Goal: Task Accomplishment & Management: Use online tool/utility

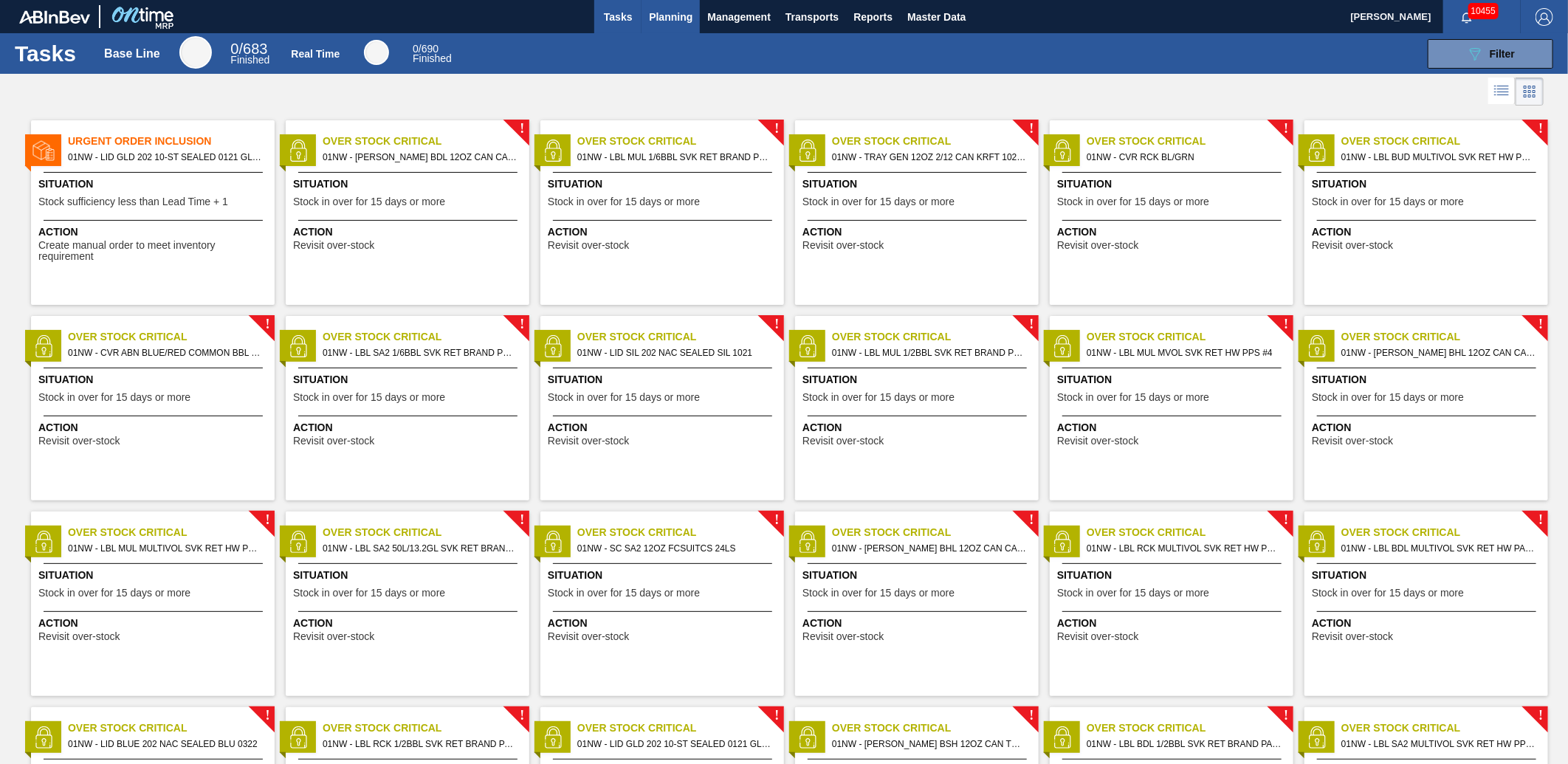
click at [667, 28] on button "Planning" at bounding box center [670, 16] width 58 height 33
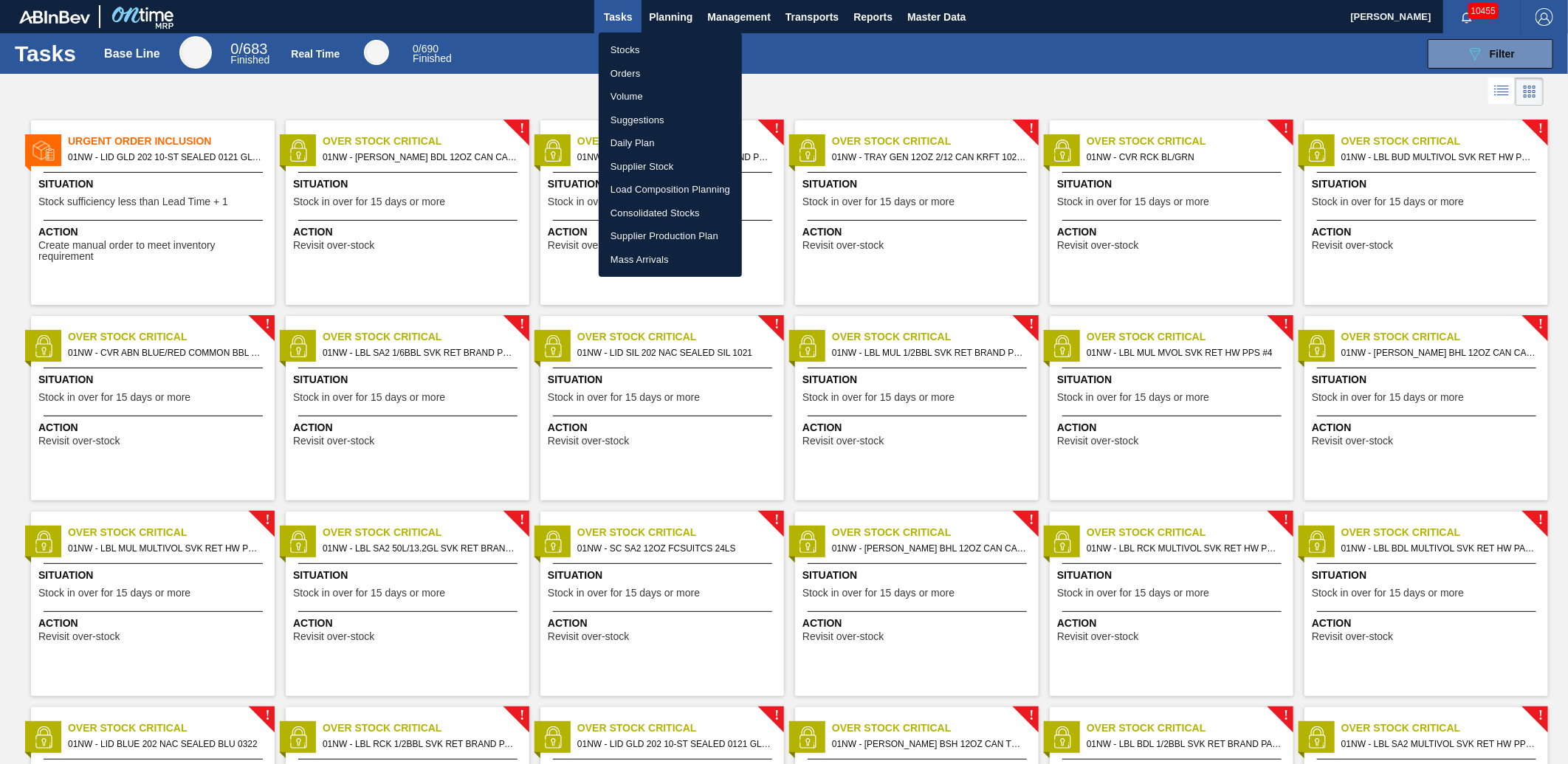
click at [663, 46] on li "Stocks" at bounding box center [669, 50] width 143 height 24
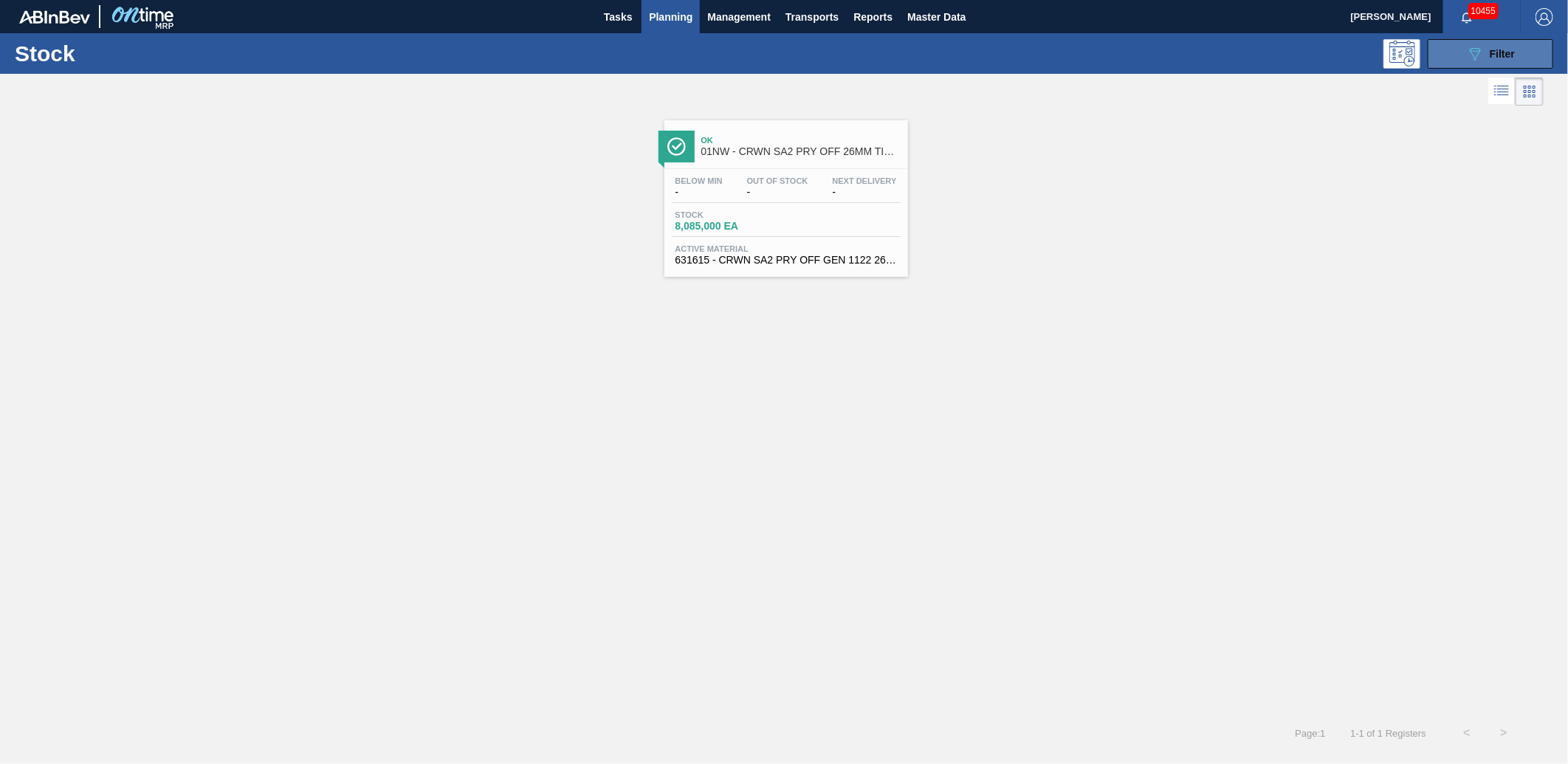
click at [1491, 54] on span "Filter" at bounding box center [1502, 54] width 25 height 12
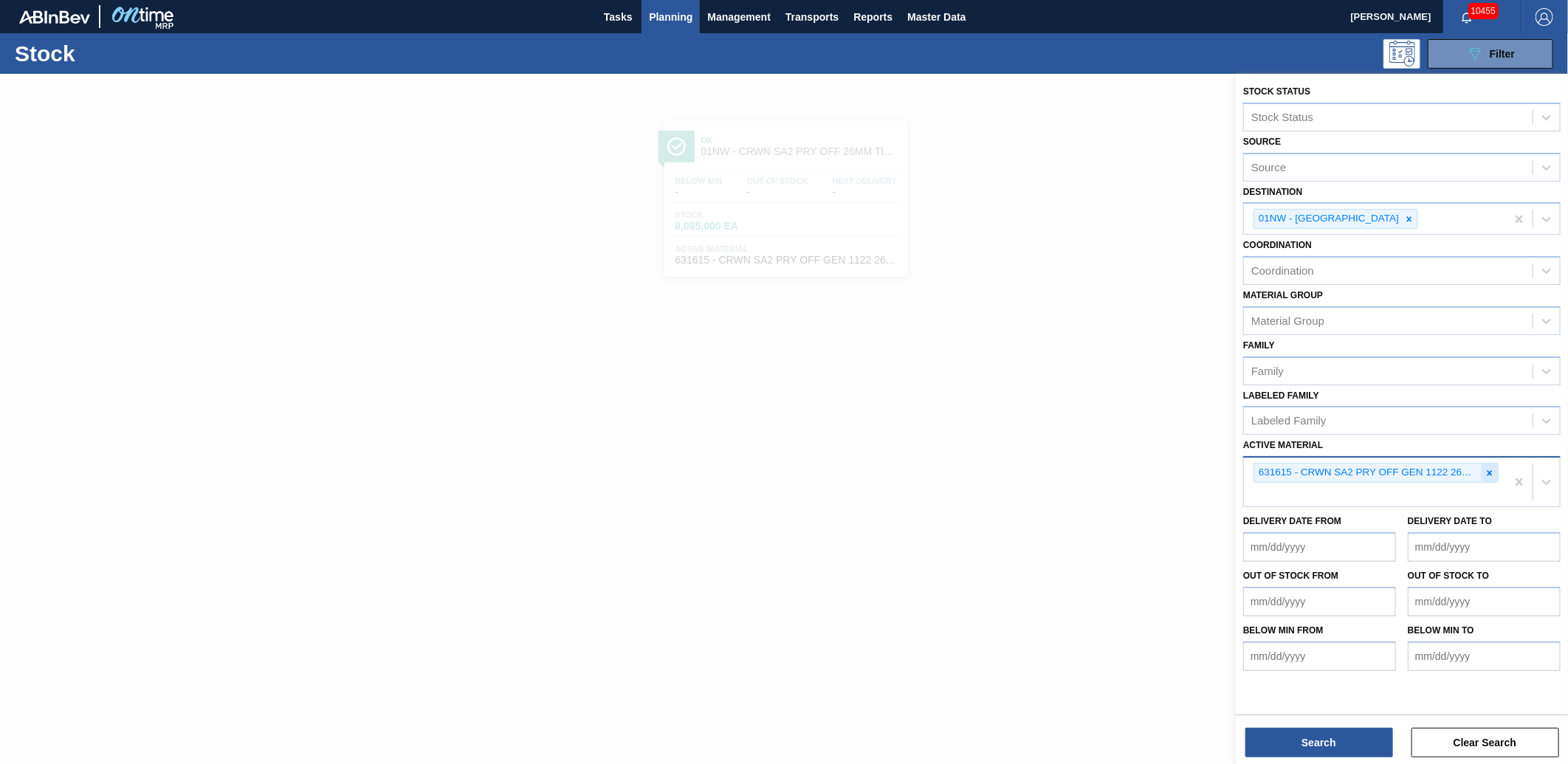
click at [1484, 468] on icon at bounding box center [1489, 473] width 10 height 10
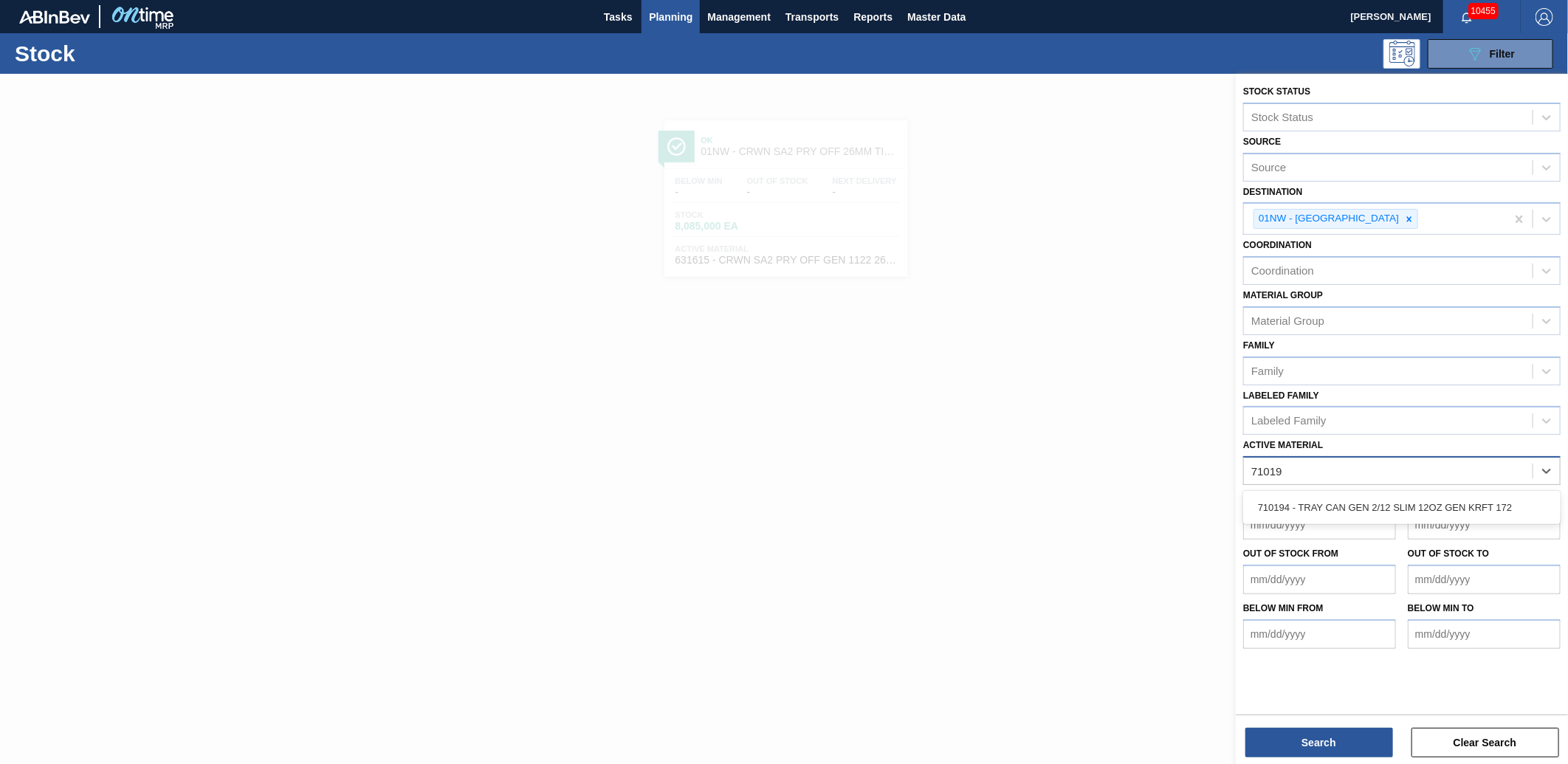
type Material "710194"
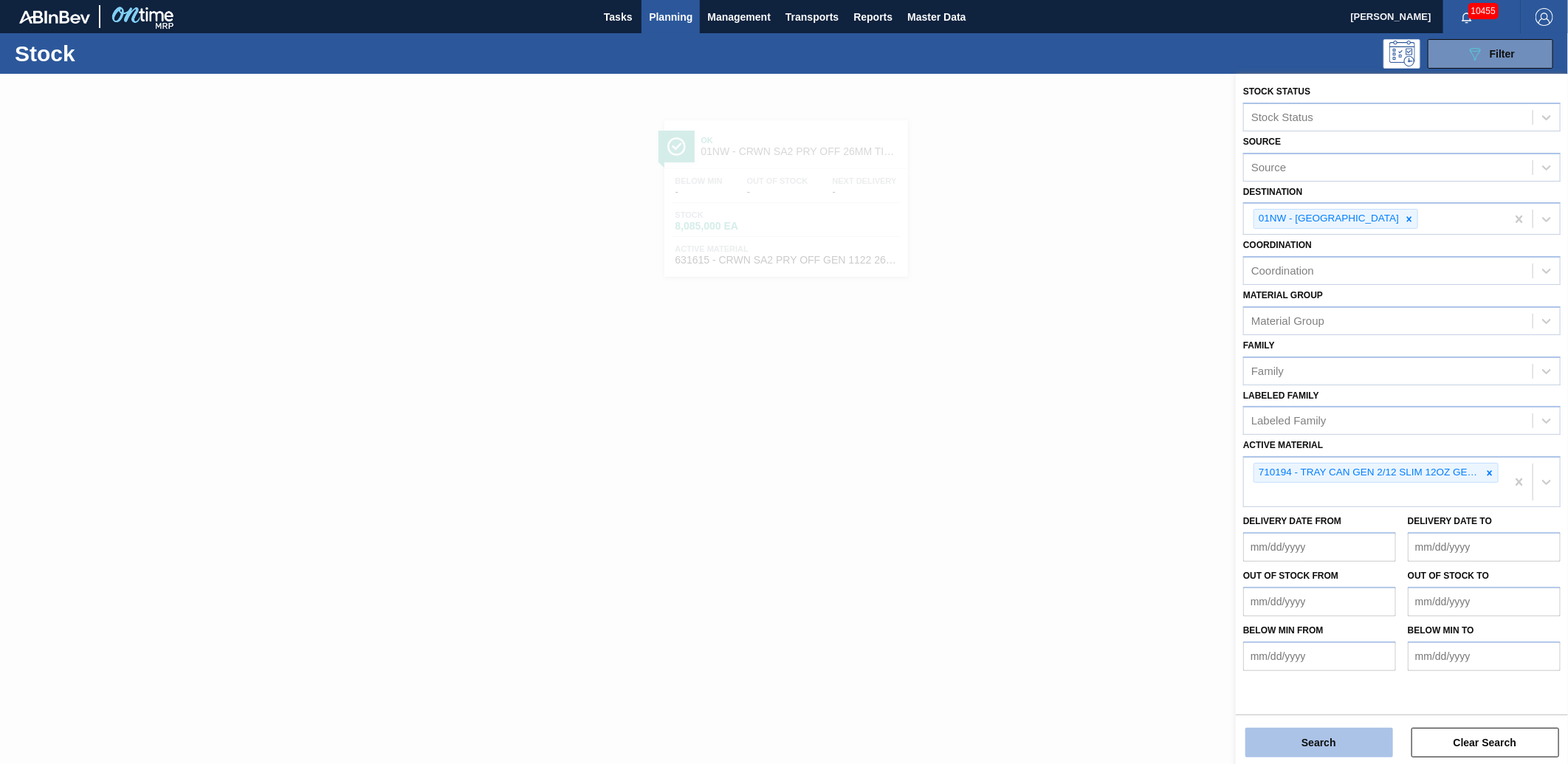
click at [1270, 737] on button "Search" at bounding box center [1319, 743] width 148 height 30
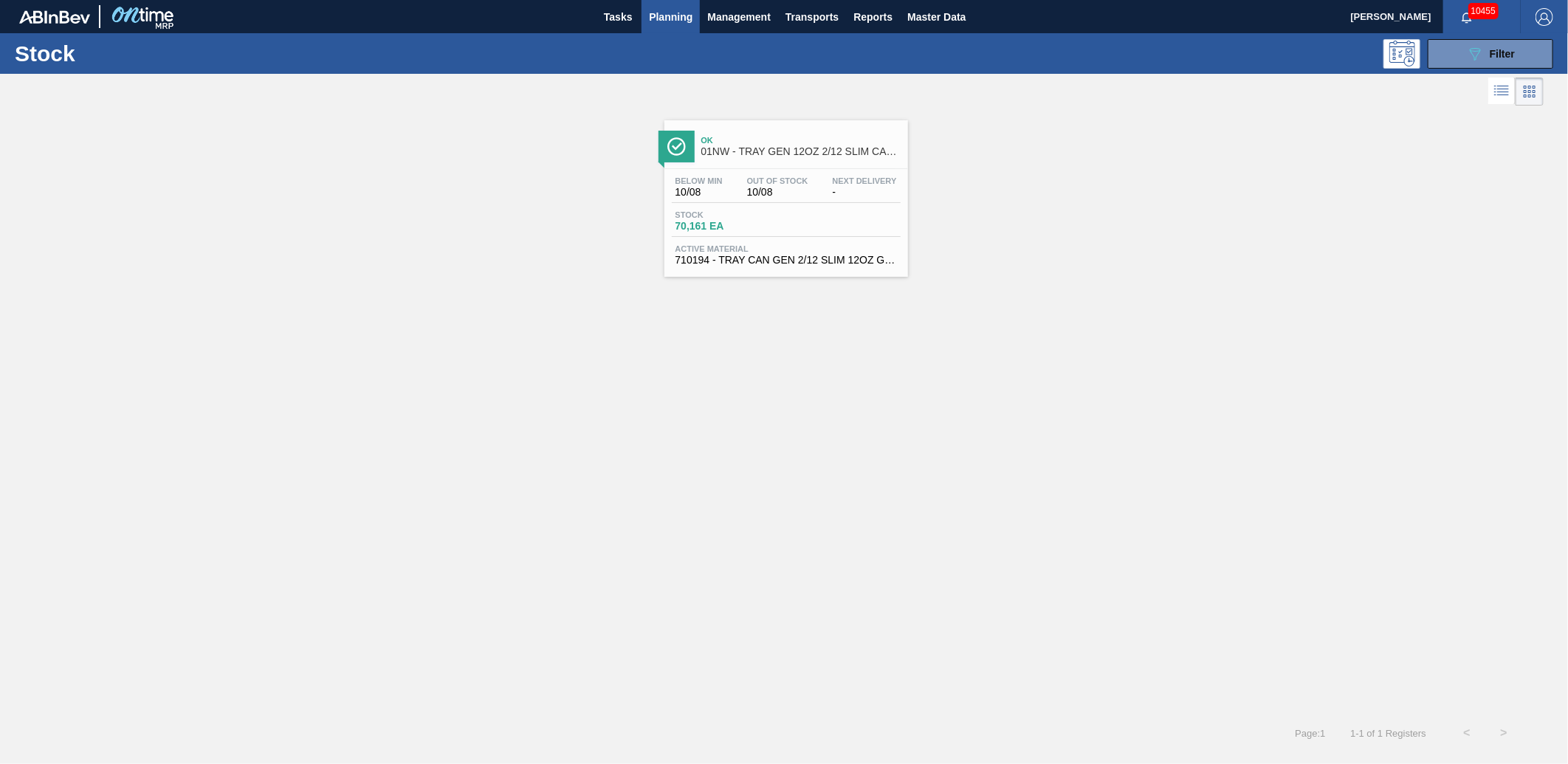
click at [677, 21] on span "Planning" at bounding box center [671, 17] width 44 height 18
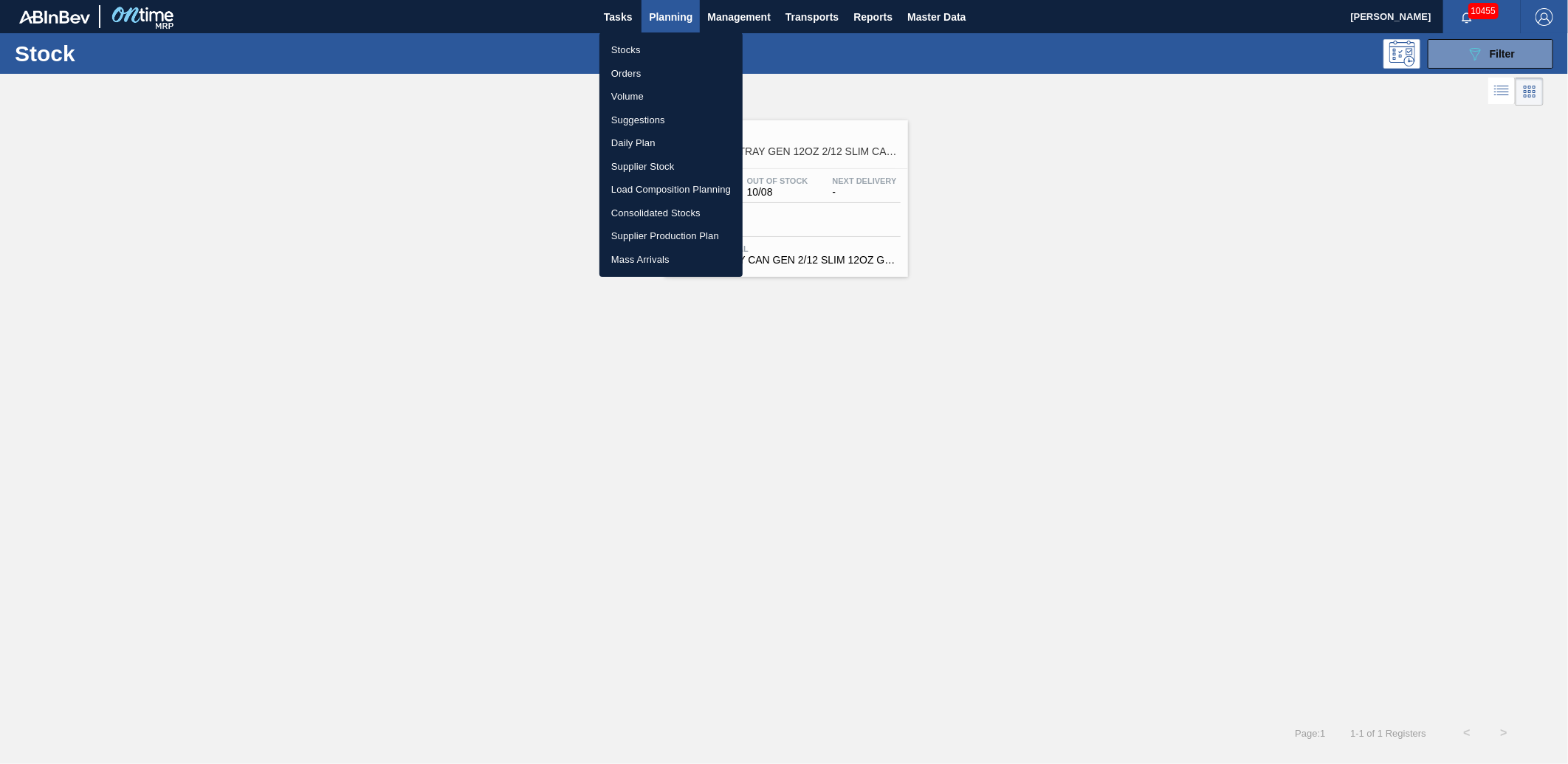
click at [644, 190] on li "Load Composition Planning" at bounding box center [670, 190] width 143 height 24
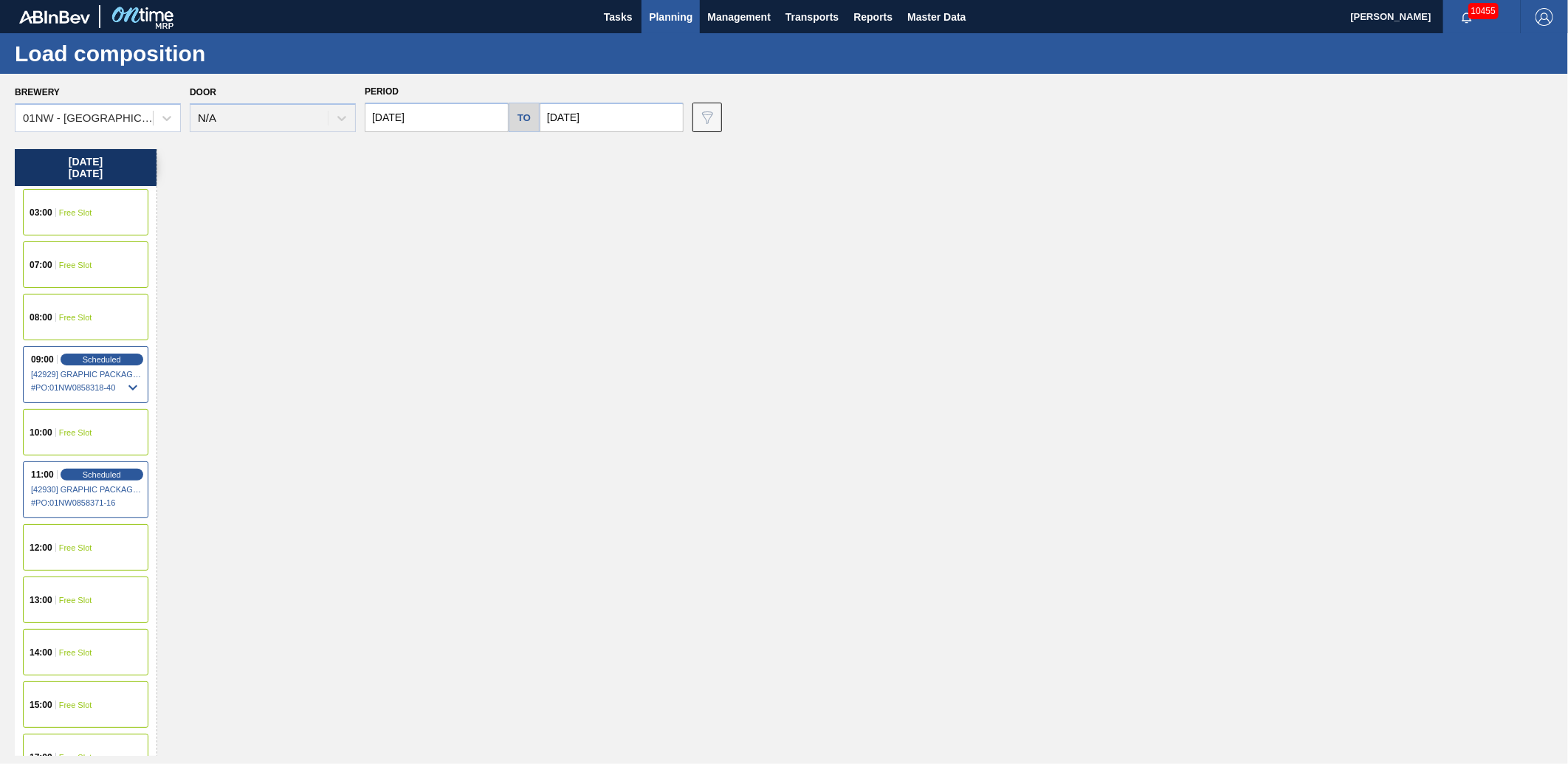
click at [551, 119] on input "[DATE]" at bounding box center [611, 118] width 144 height 30
click at [627, 291] on div "1" at bounding box center [628, 296] width 20 height 20
type input "[DATE]"
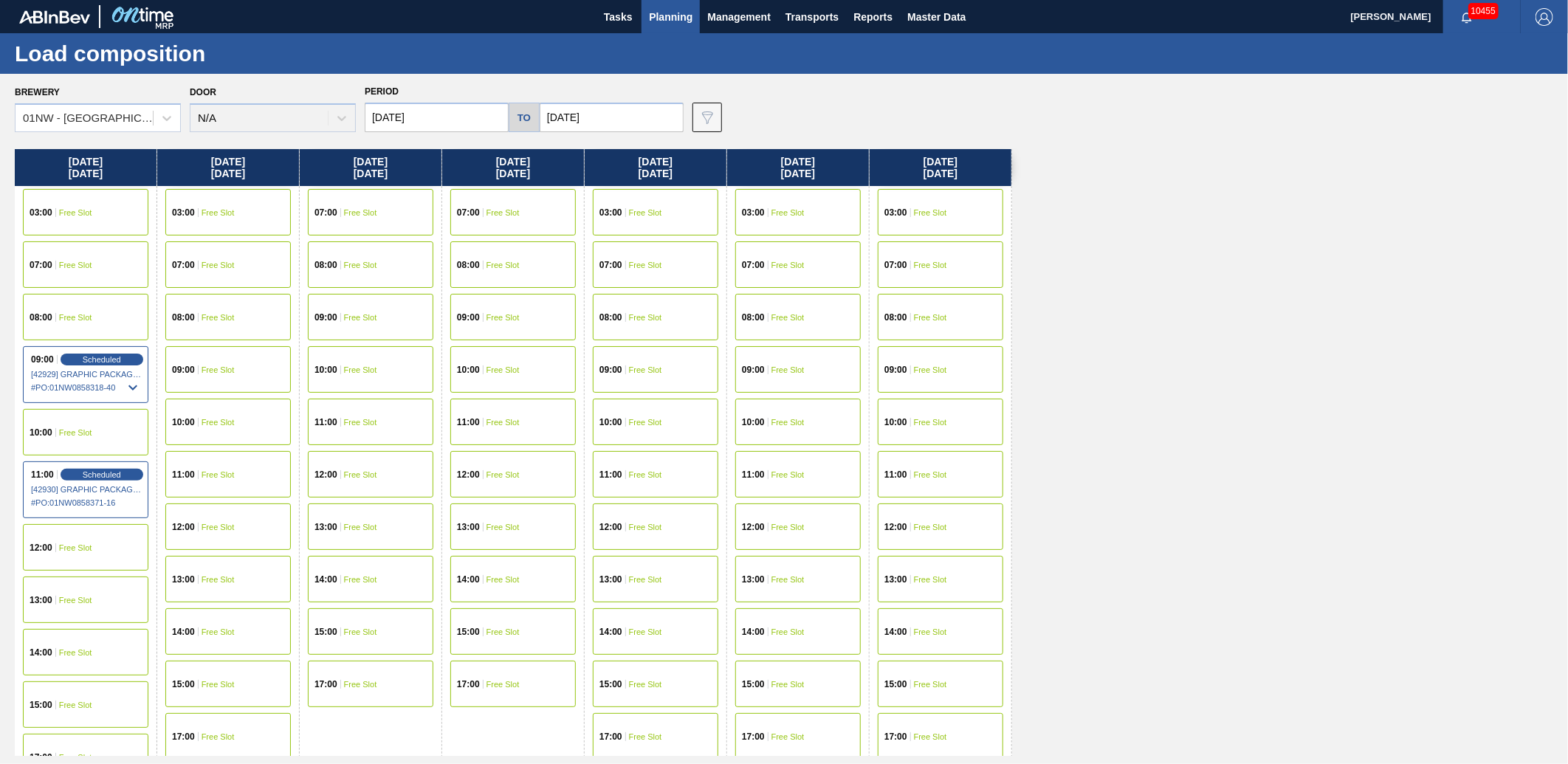
click at [451, 112] on input "[DATE]" at bounding box center [436, 118] width 144 height 30
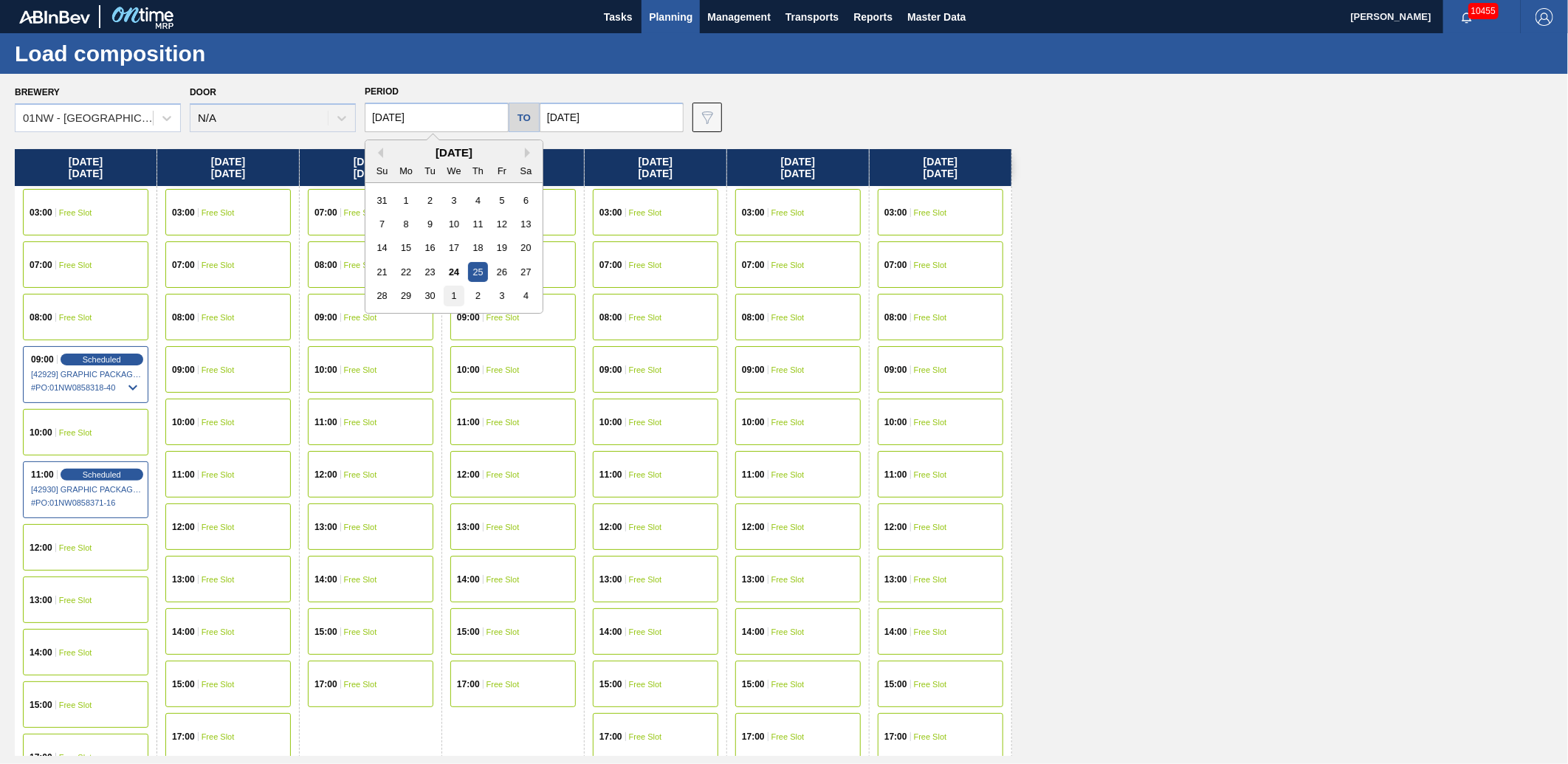
click at [453, 299] on div "1" at bounding box center [453, 296] width 20 height 20
type input "[DATE]"
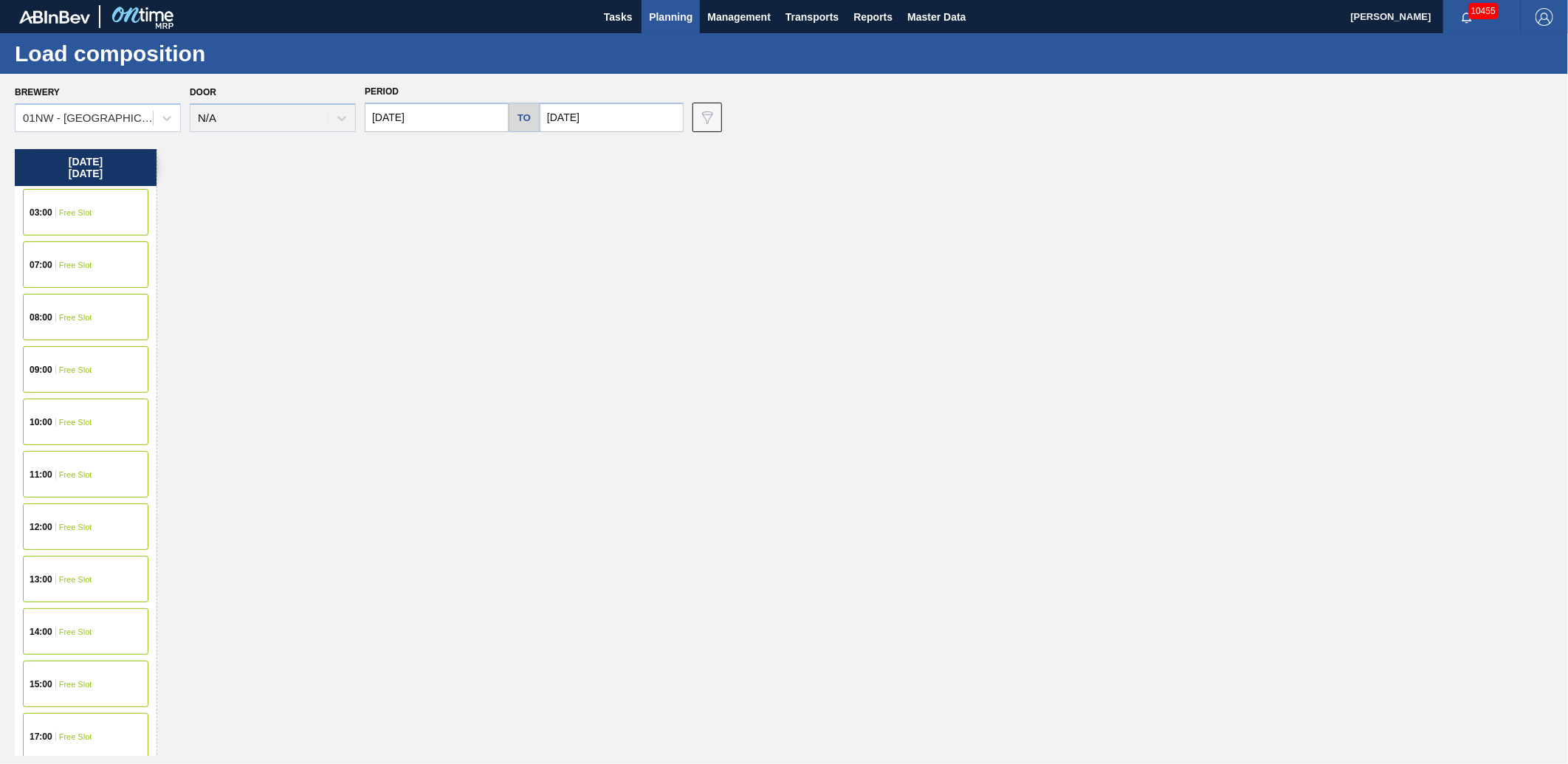
click at [87, 356] on div "09:00 Free Slot" at bounding box center [86, 370] width 126 height 47
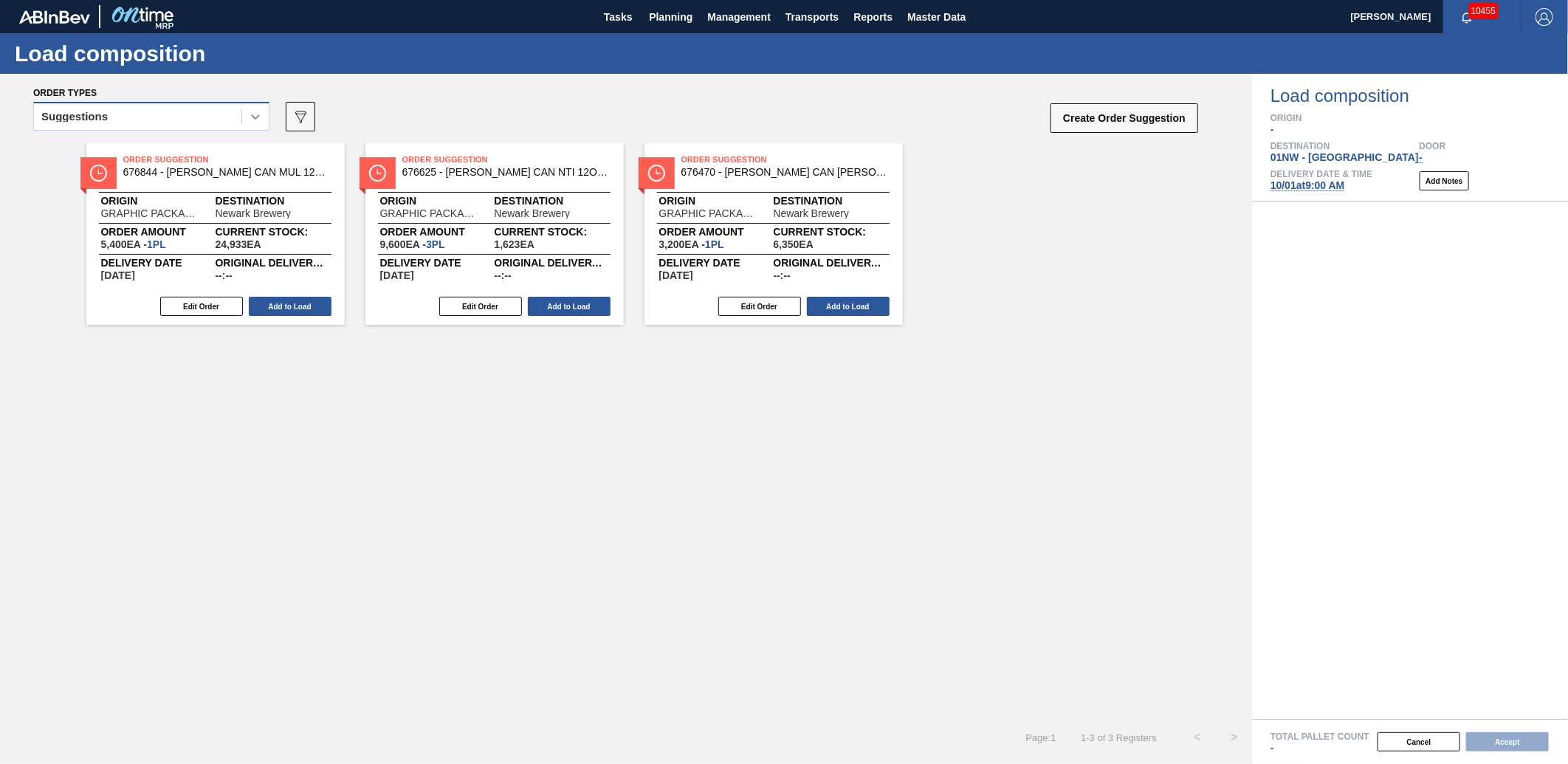
click at [248, 109] on icon at bounding box center [255, 116] width 15 height 15
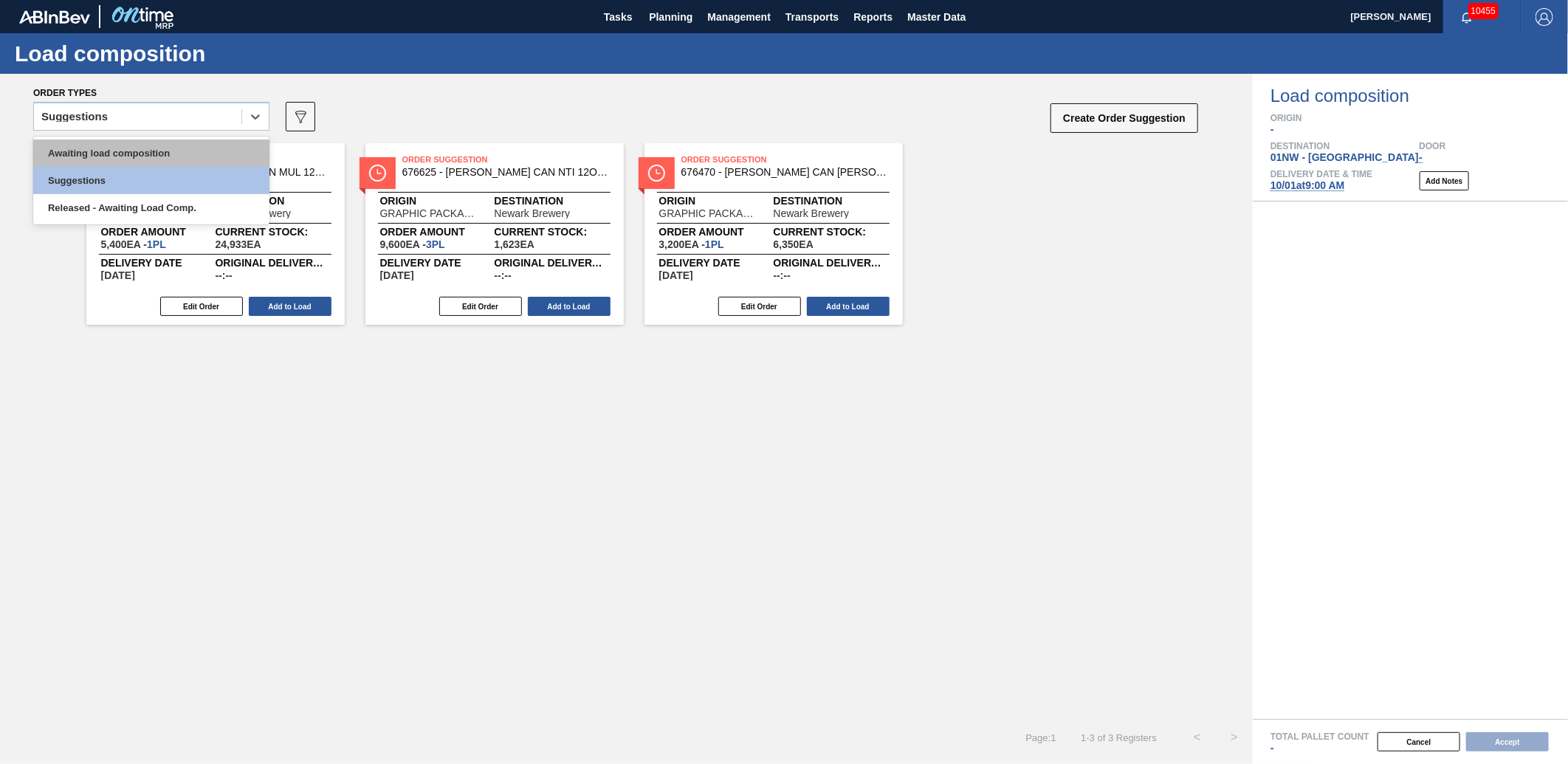
click at [175, 146] on div "Awaiting load composition" at bounding box center [151, 153] width 237 height 27
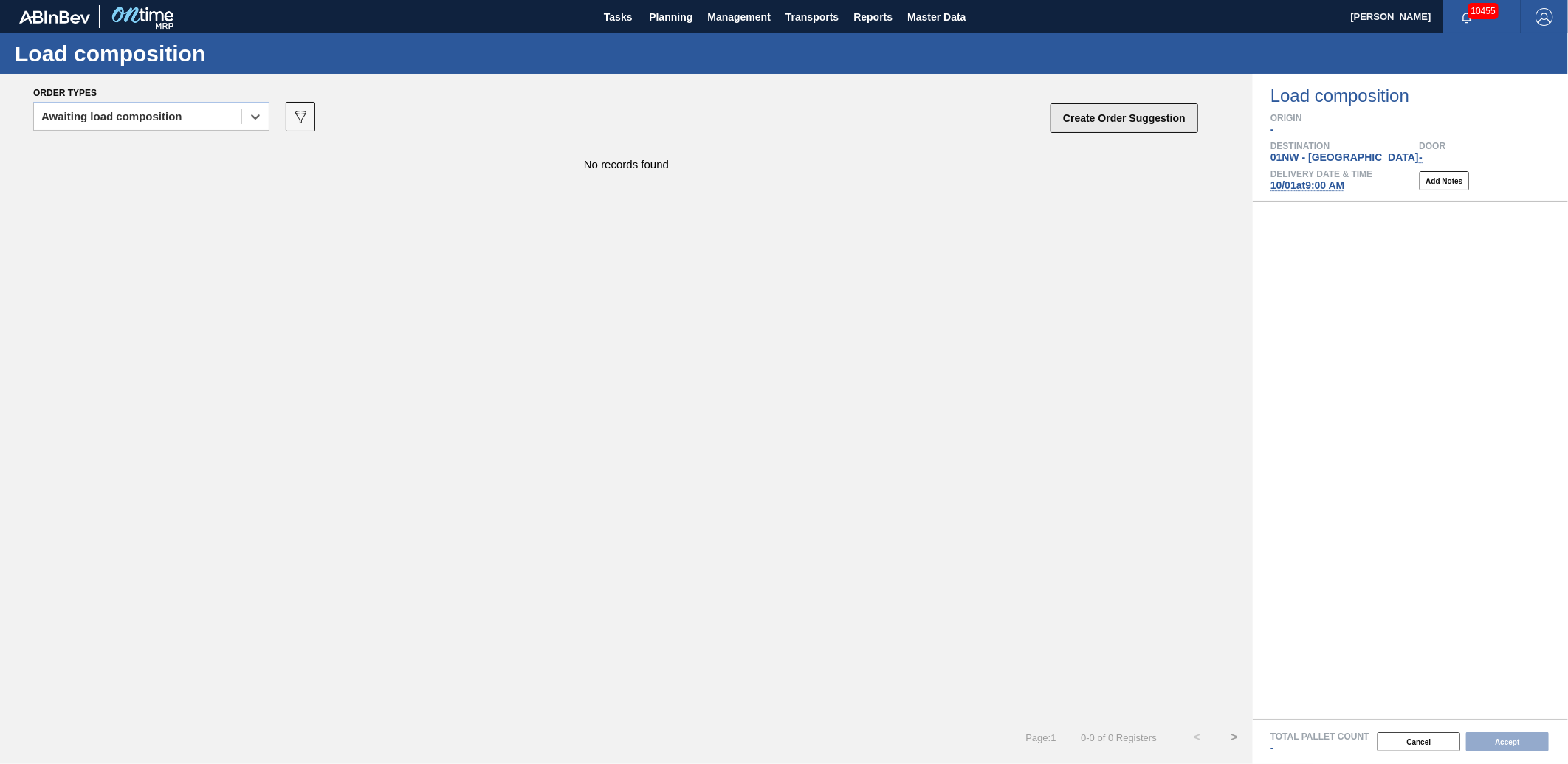
click at [1125, 117] on button "Create Order Suggestion" at bounding box center [1125, 118] width 148 height 30
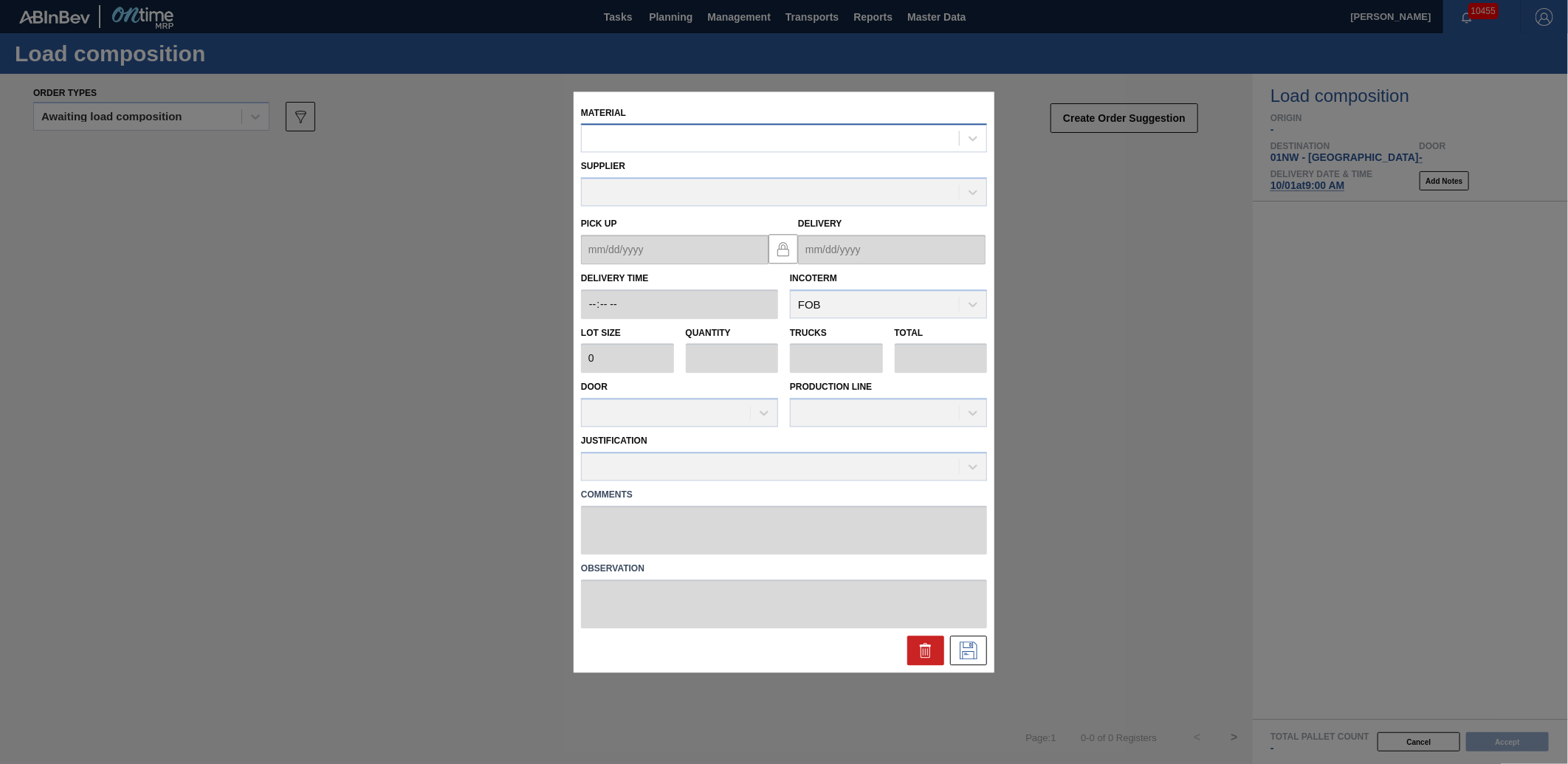
click at [763, 143] on div at bounding box center [770, 138] width 378 height 21
type input "710194"
type input "2,400"
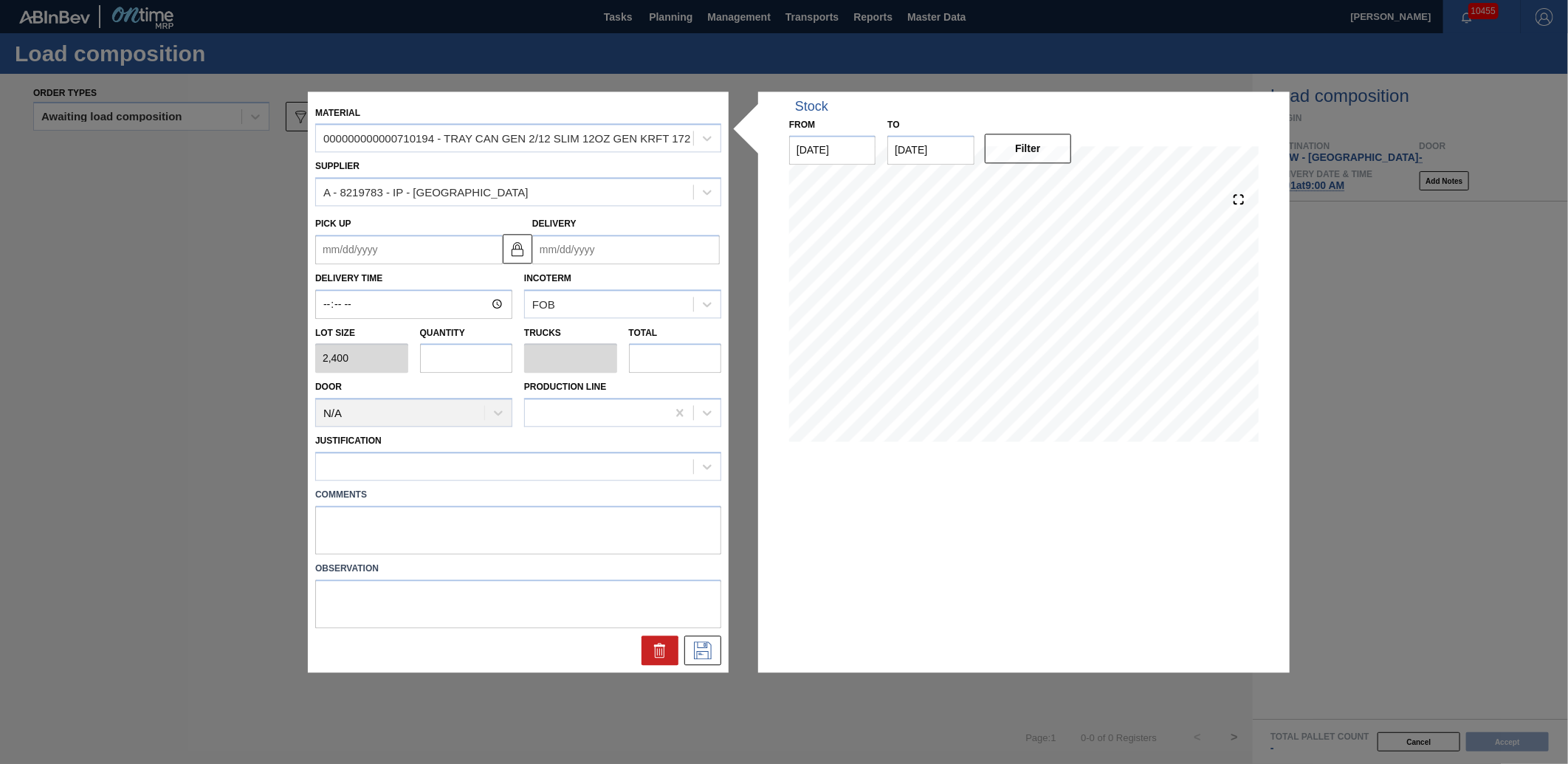
click at [437, 352] on input "text" at bounding box center [466, 359] width 93 height 30
type input "4"
type input "0.091"
type input "9,600"
type input "48"
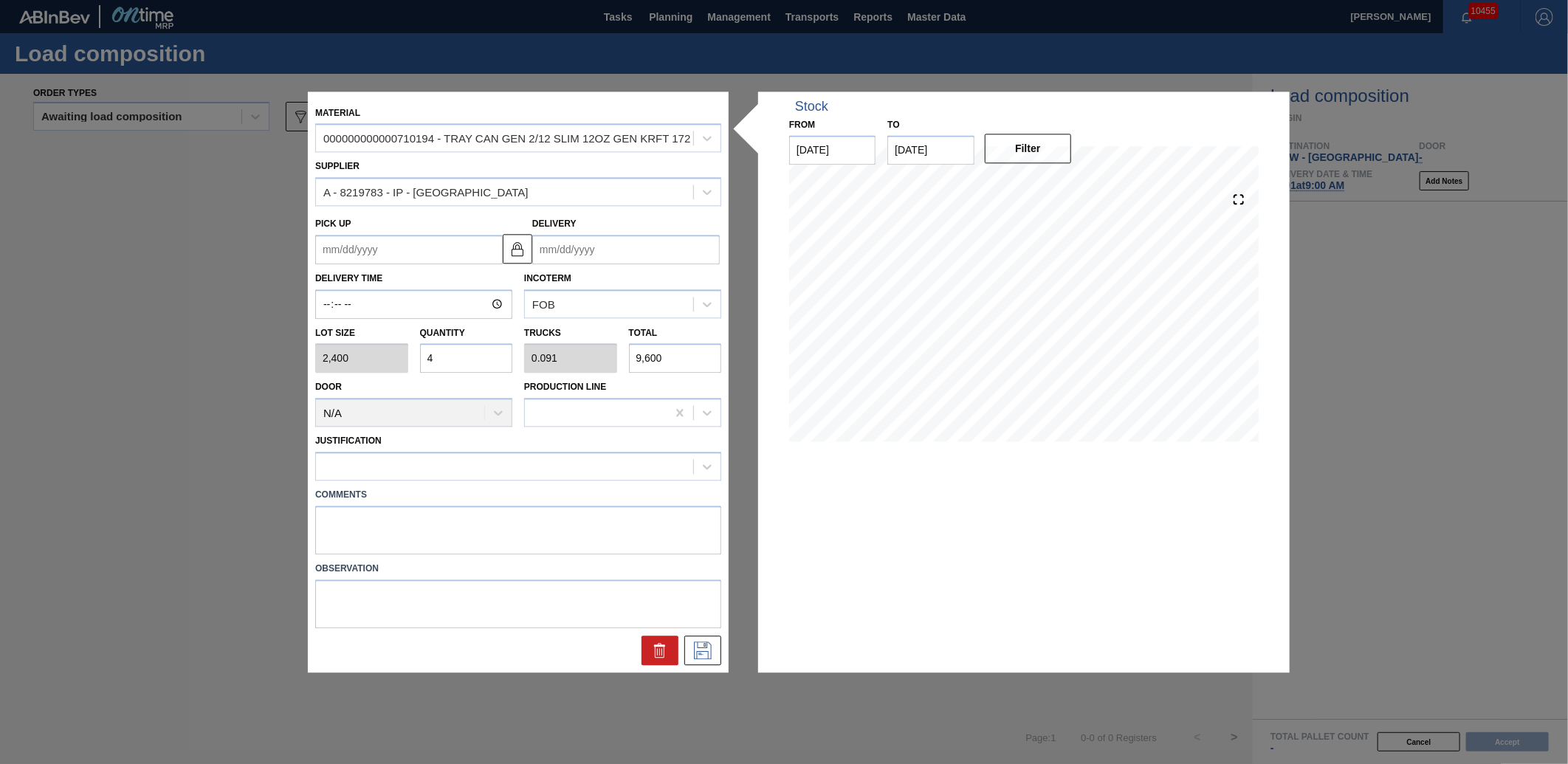
type input "1.091"
type input "115,200"
type input "48"
click at [607, 246] on input "Delivery" at bounding box center [626, 250] width 188 height 30
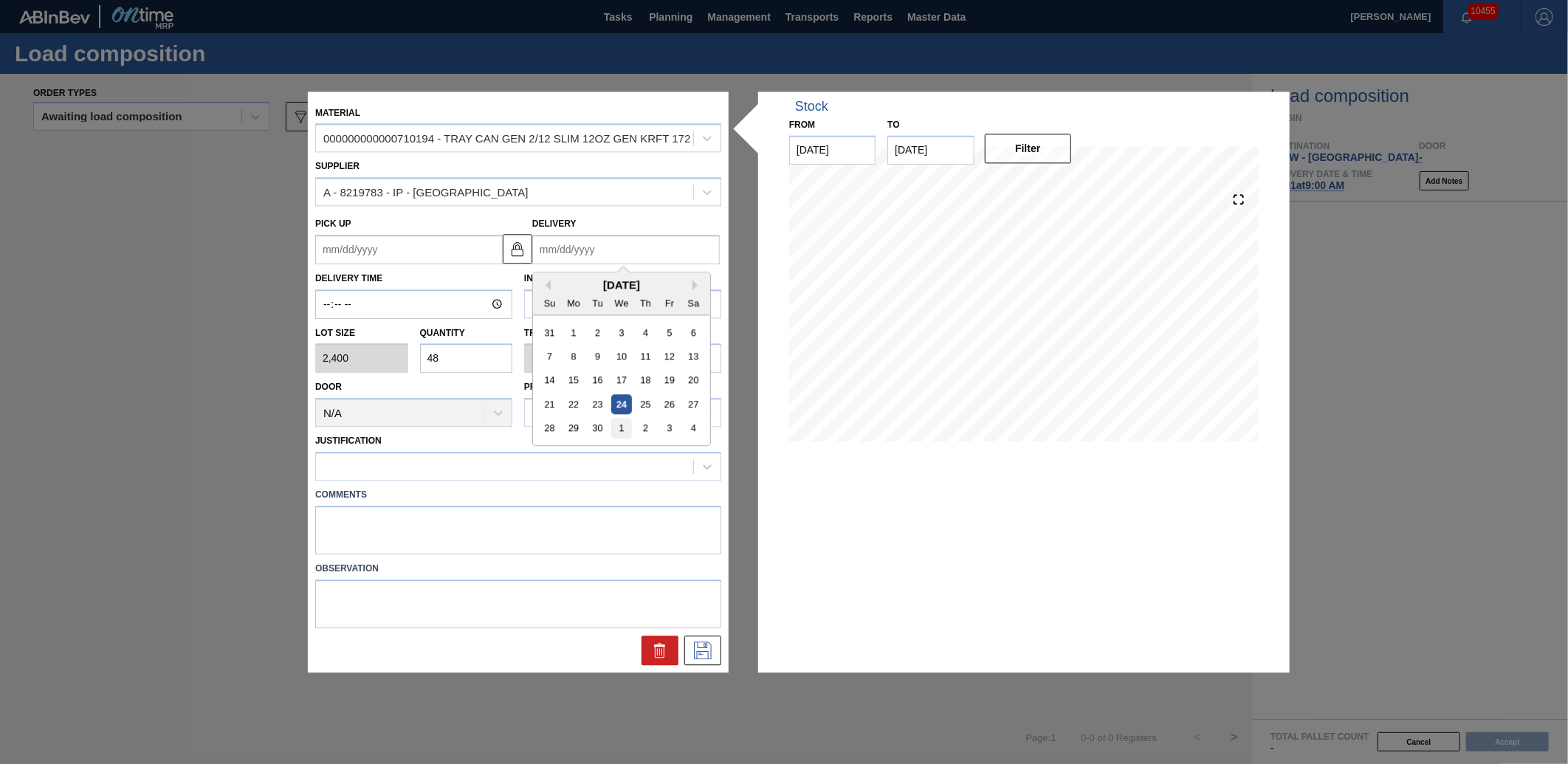
click at [618, 424] on div "1" at bounding box center [621, 428] width 20 height 20
type up "[DATE]"
type input "[DATE]"
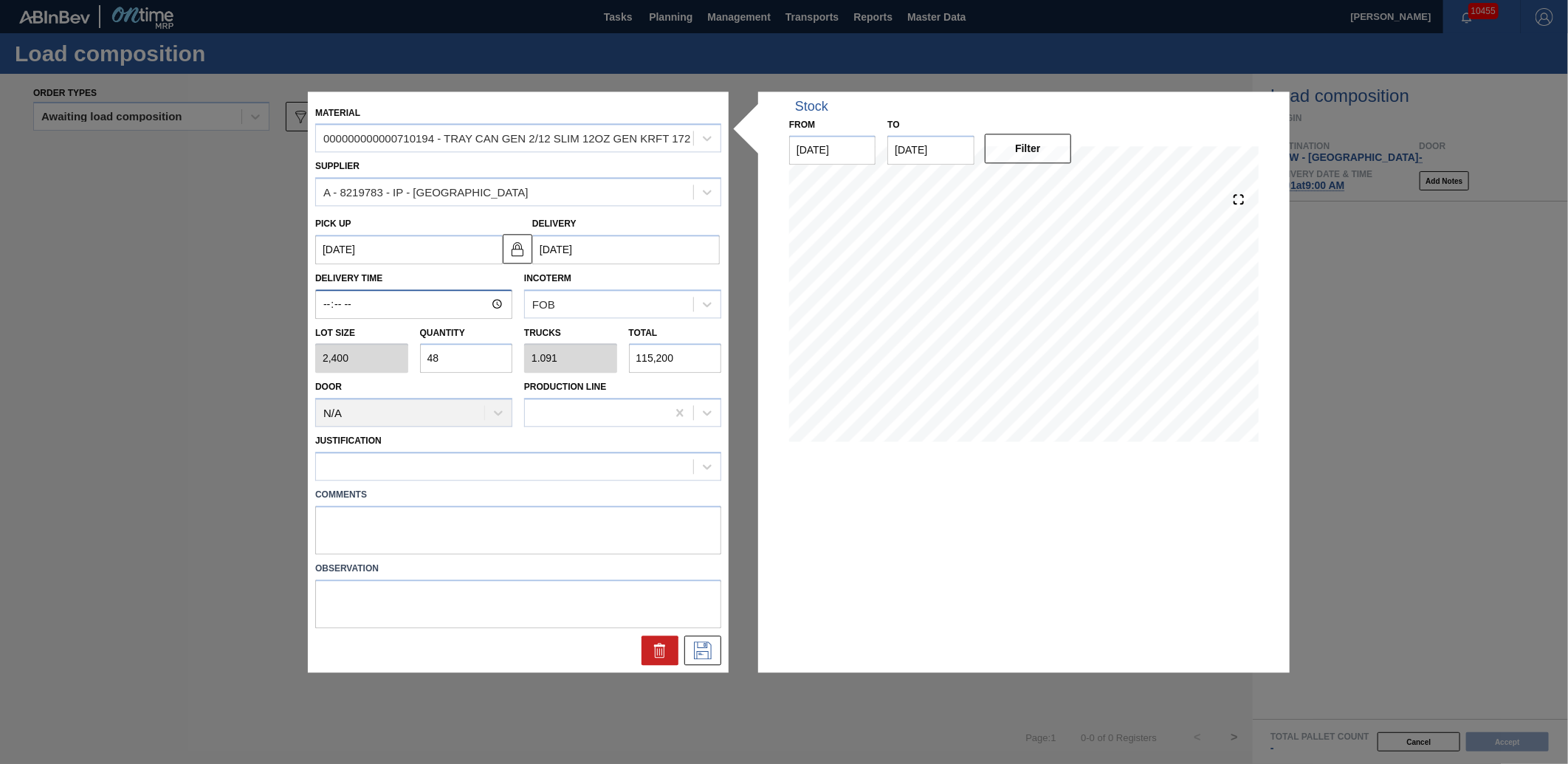
click at [327, 306] on input "Delivery Time" at bounding box center [413, 305] width 197 height 30
type input "09:00"
click at [713, 646] on icon at bounding box center [703, 650] width 24 height 18
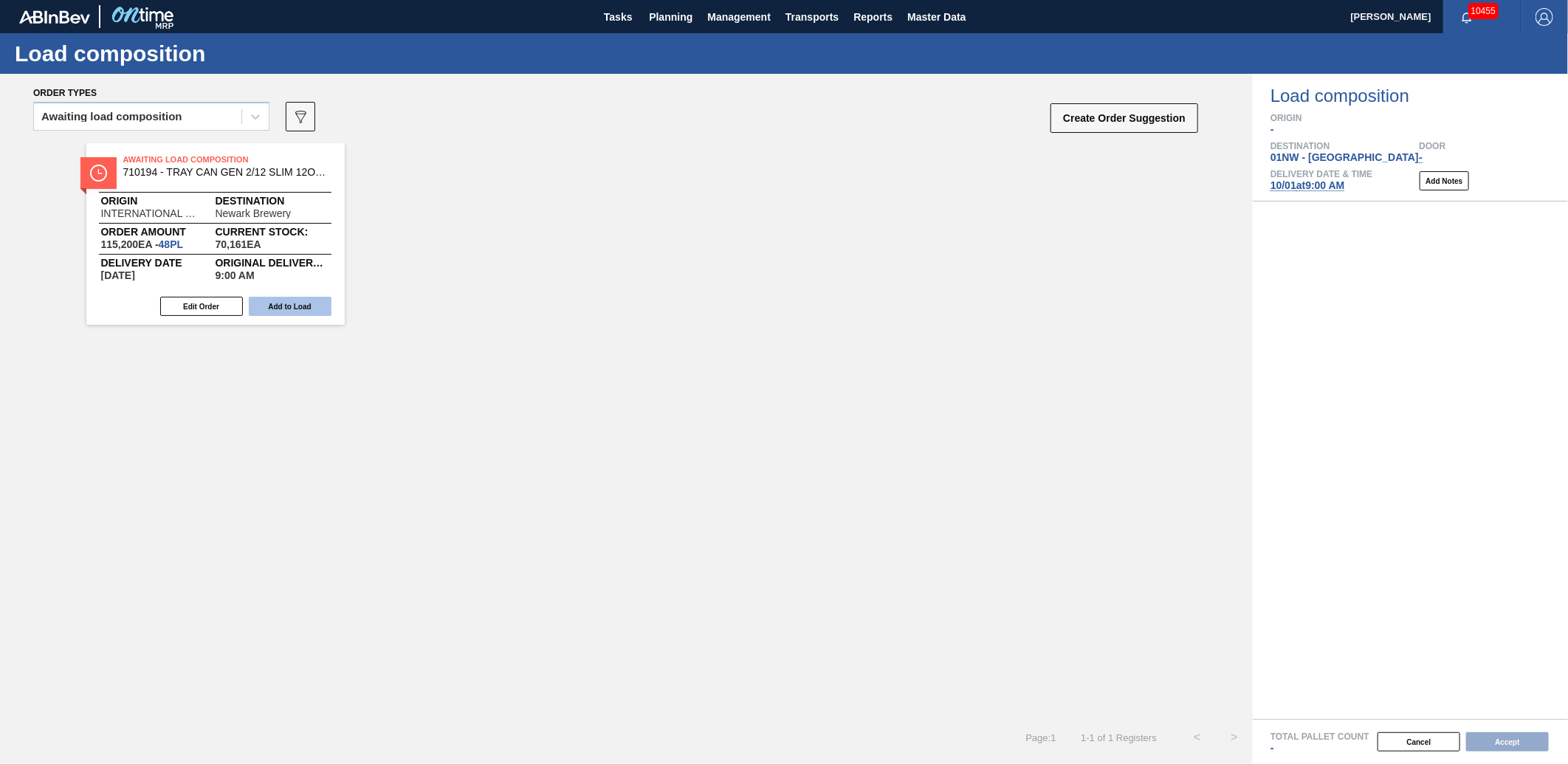
click at [311, 302] on button "Add to Load" at bounding box center [290, 306] width 83 height 19
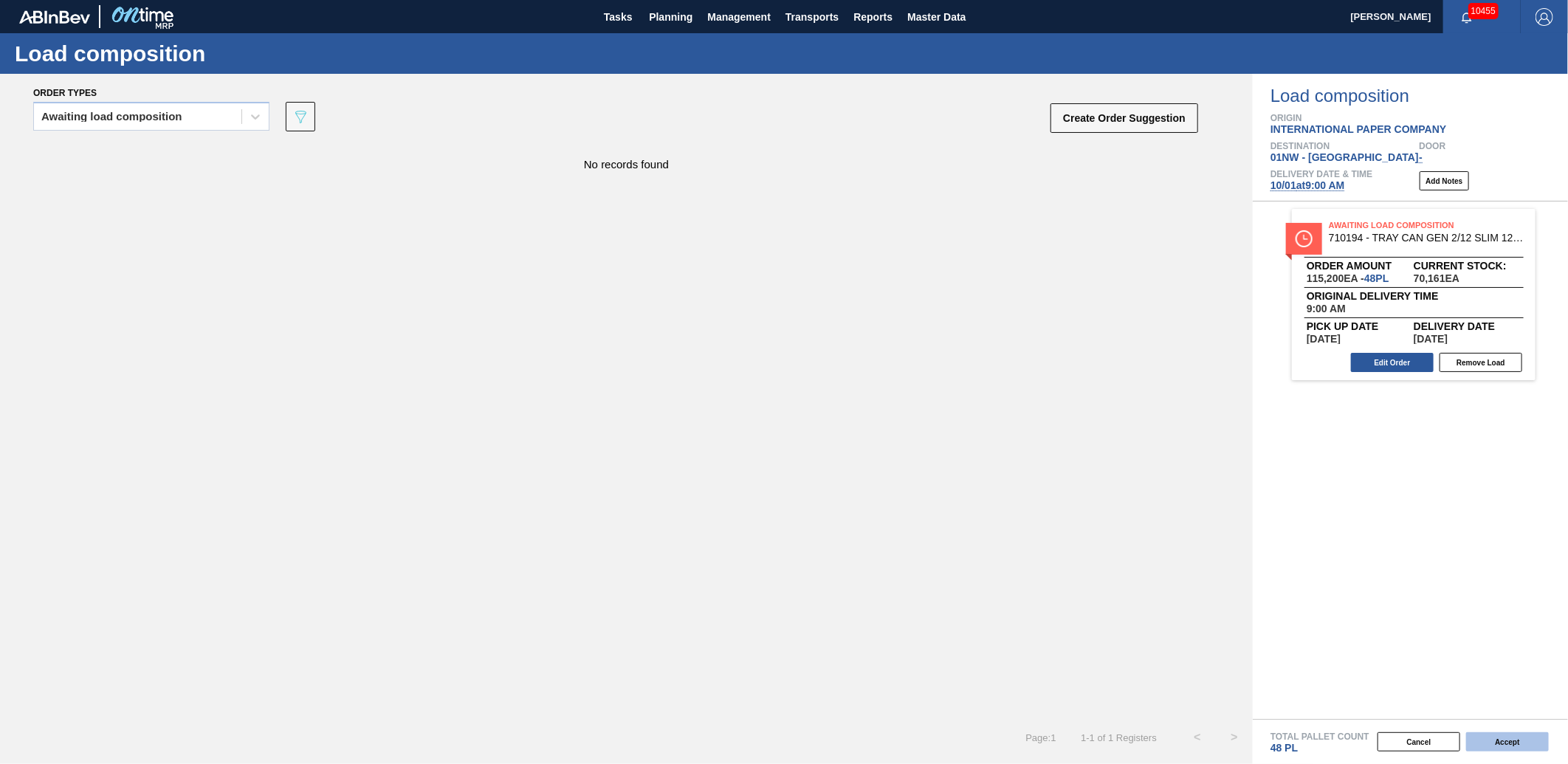
click at [1508, 741] on button "Accept" at bounding box center [1507, 741] width 83 height 19
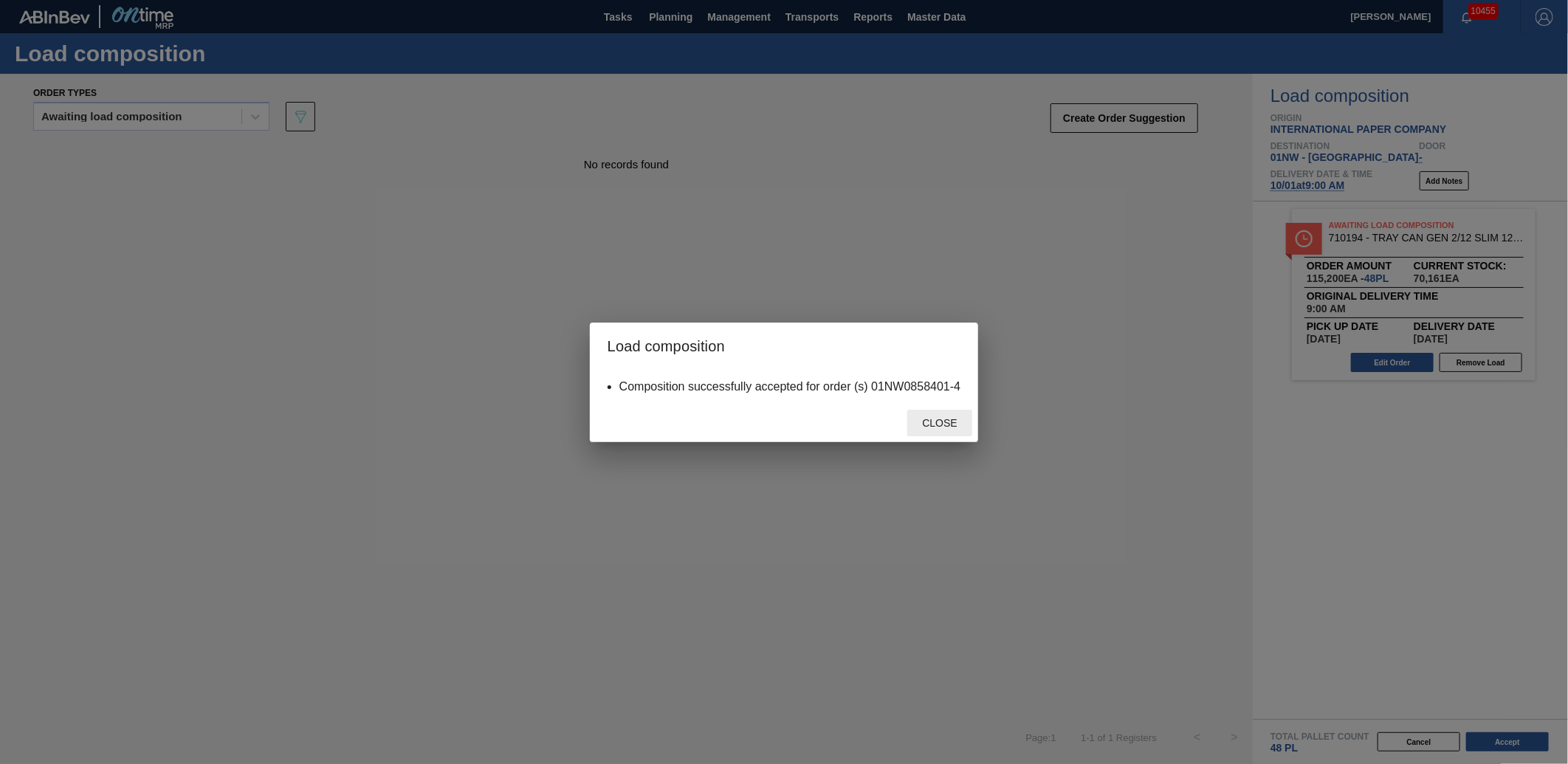
click at [951, 419] on span "Close" at bounding box center [939, 423] width 58 height 12
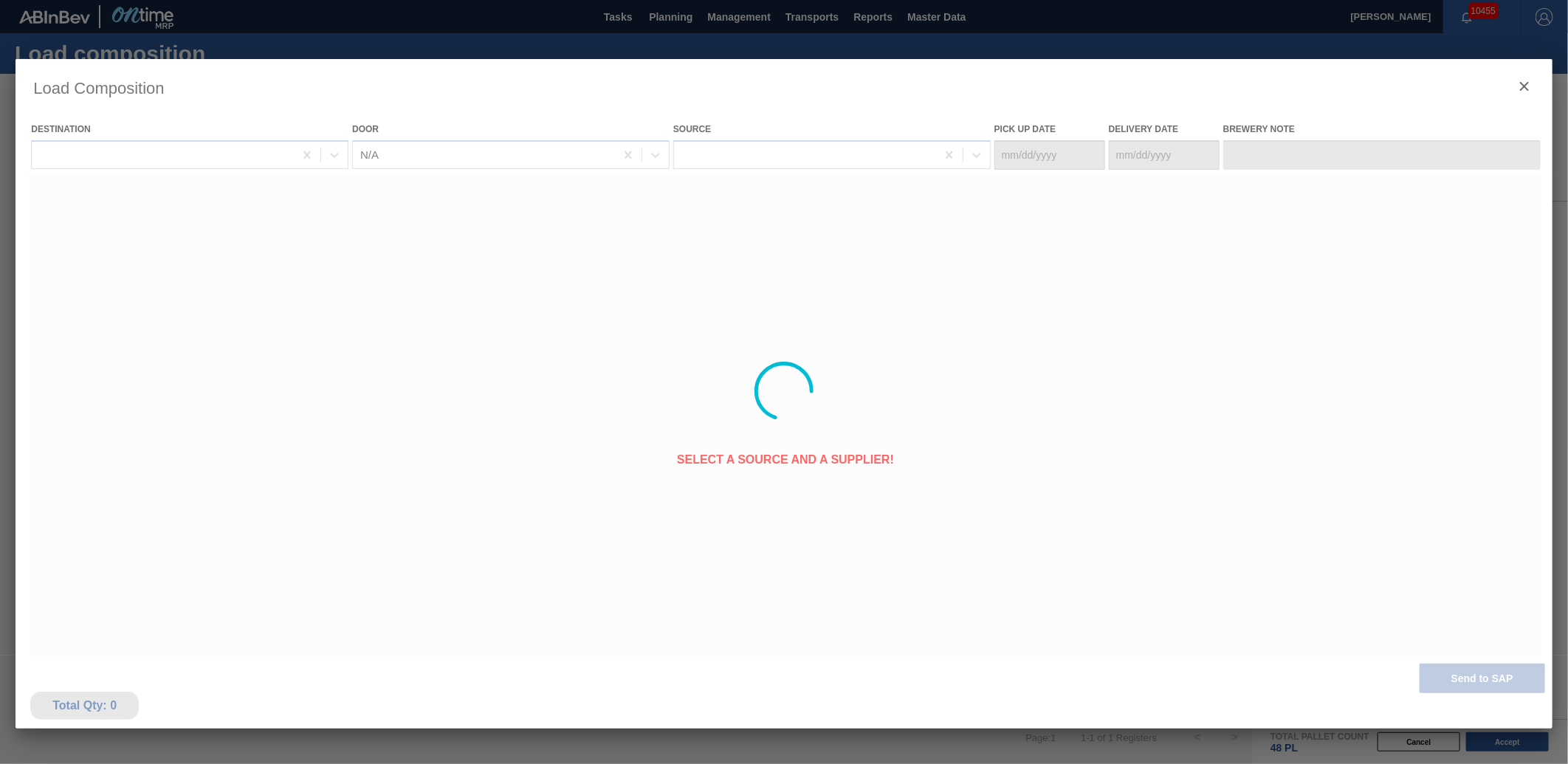
type Date "[DATE]"
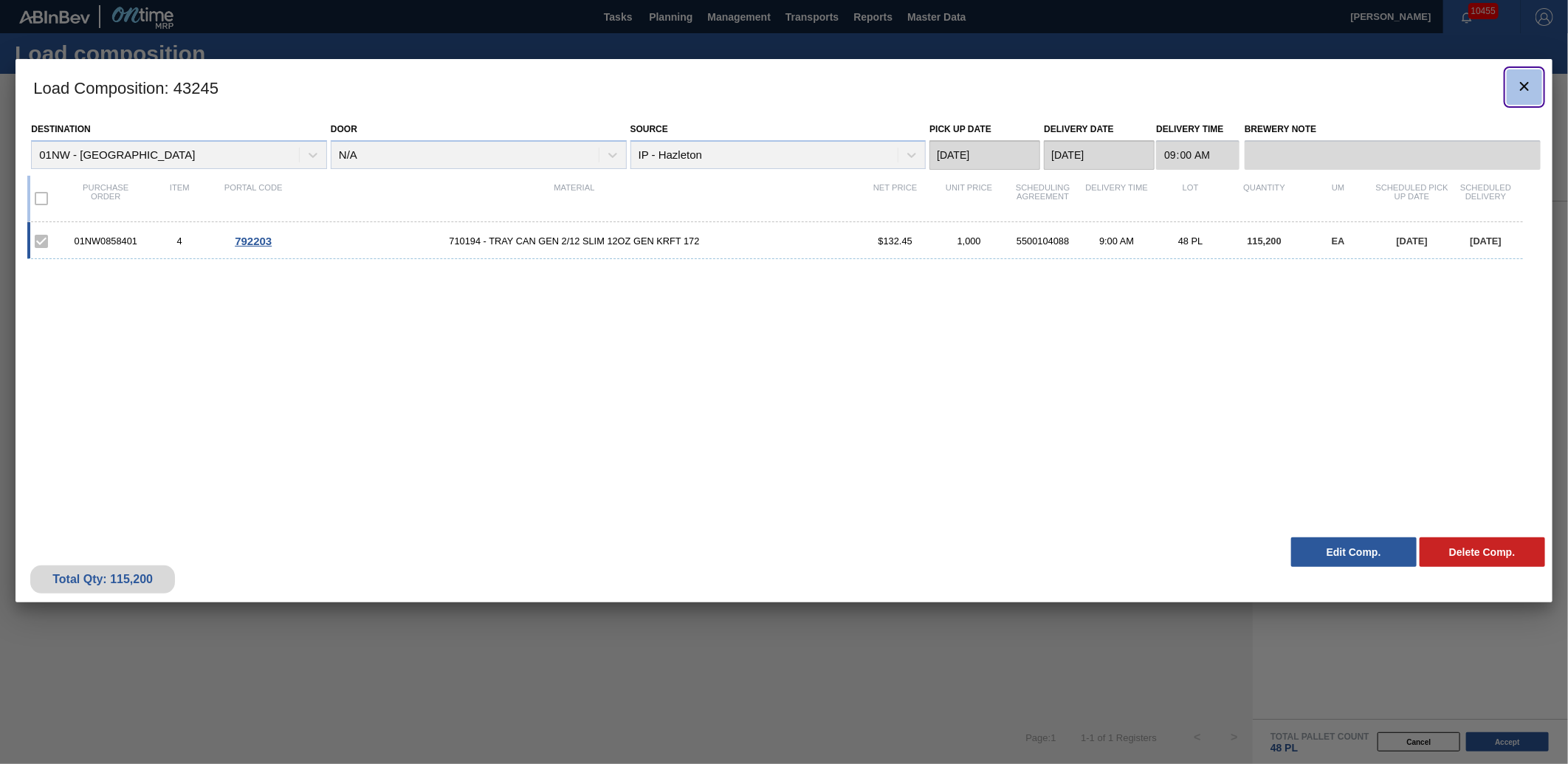
click at [1515, 92] on icon "botão de ícone" at bounding box center [1524, 87] width 18 height 18
